Goal: Navigation & Orientation: Find specific page/section

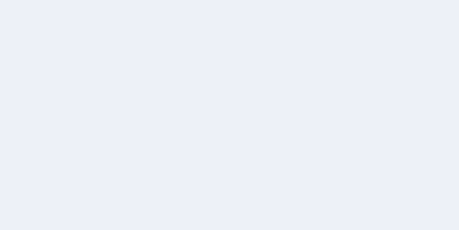
click at [458, 75] on div at bounding box center [229, 115] width 459 height 230
drag, startPoint x: 458, startPoint y: 75, endPoint x: 453, endPoint y: 27, distance: 48.8
click at [453, 27] on div at bounding box center [229, 115] width 459 height 230
